Goal: Task Accomplishment & Management: Complete application form

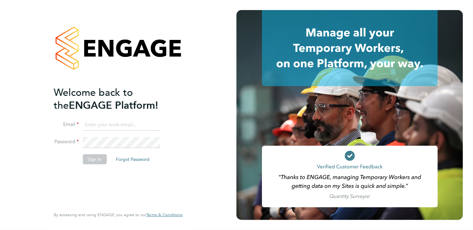
type input "[PERSON_NAME][EMAIL_ADDRESS][PERSON_NAME][DOMAIN_NAME]"
click at [94, 160] on button "Sign In" at bounding box center [95, 159] width 24 height 10
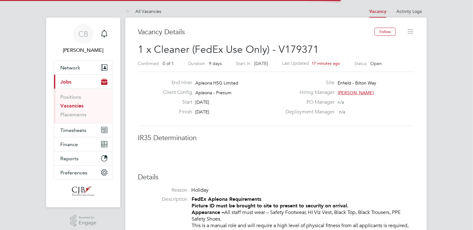
scroll to position [19, 44]
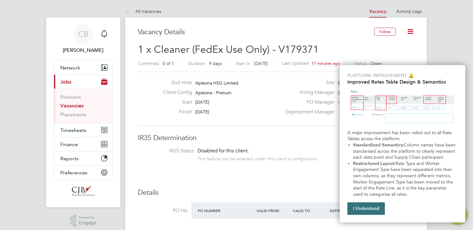
click at [363, 207] on button "I Understand" at bounding box center [366, 208] width 38 height 13
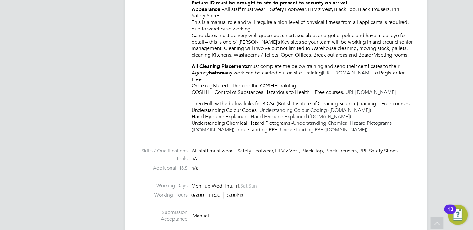
scroll to position [283, 0]
